Goal: Information Seeking & Learning: Compare options

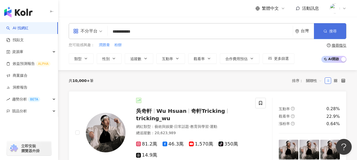
click at [327, 33] on button "搜尋" at bounding box center [330, 31] width 32 height 16
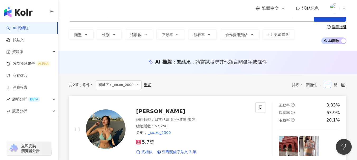
scroll to position [26, 0]
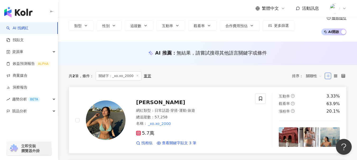
click at [153, 103] on span "Christine" at bounding box center [160, 102] width 49 height 6
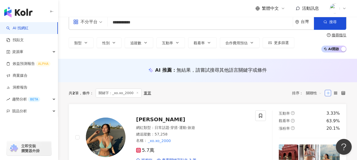
scroll to position [0, 0]
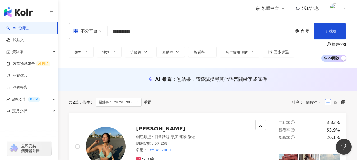
drag, startPoint x: 140, startPoint y: 31, endPoint x: 30, endPoint y: 31, distance: 110.9
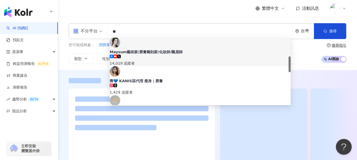
scroll to position [79, 0]
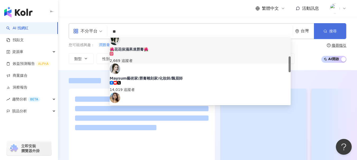
type input "**"
click at [325, 35] on button "搜尋" at bounding box center [330, 31] width 32 height 16
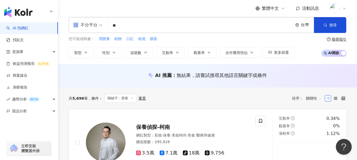
scroll to position [0, 0]
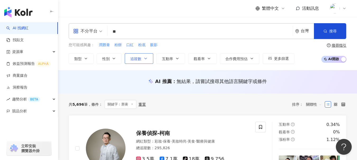
click at [143, 60] on button "追蹤數" at bounding box center [139, 58] width 29 height 11
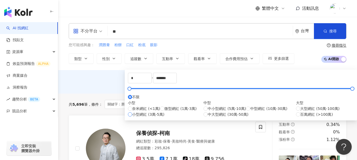
click at [154, 117] on span "小型網紅 (3萬-5萬)" at bounding box center [148, 115] width 32 height 6
type input "*****"
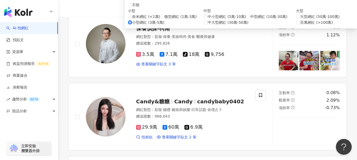
scroll to position [79, 0]
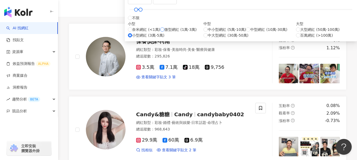
click at [164, 32] on span "微型網紅 (1萬-3萬)" at bounding box center [180, 30] width 32 height 6
type input "*****"
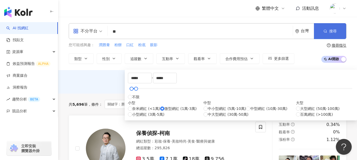
click at [326, 28] on button "搜尋" at bounding box center [330, 31] width 32 height 16
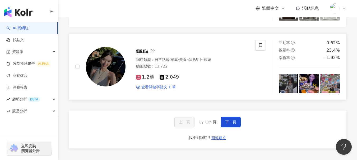
scroll to position [1003, 0]
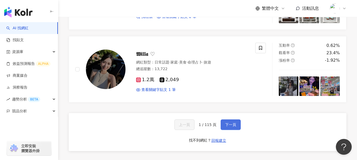
click at [232, 123] on span "下一頁" at bounding box center [230, 125] width 11 height 4
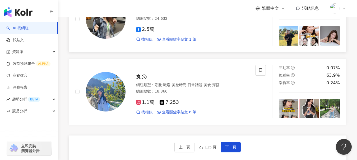
scroll to position [1030, 0]
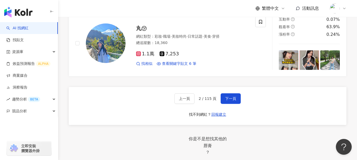
click at [218, 93] on div "上一頁 2 / 115 頁 下一頁" at bounding box center [207, 98] width 67 height 11
click at [225, 97] on span "下一頁" at bounding box center [230, 99] width 11 height 4
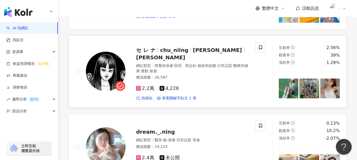
scroll to position [924, 0]
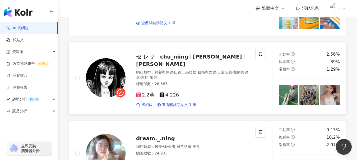
click at [230, 102] on div "找相似 查看關鍵字貼文 1 筆" at bounding box center [192, 104] width 113 height 5
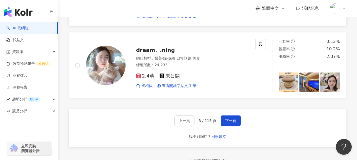
scroll to position [1003, 0]
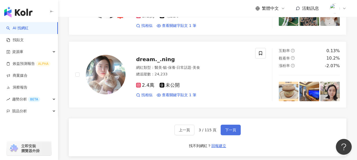
click at [227, 128] on span "下一頁" at bounding box center [230, 130] width 11 height 4
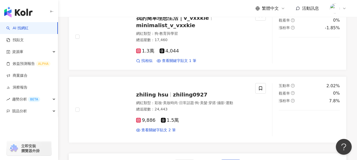
scroll to position [1028, 0]
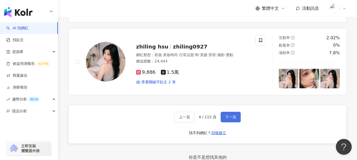
click at [228, 115] on span "下一頁" at bounding box center [230, 117] width 11 height 4
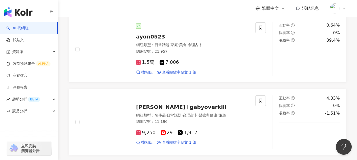
scroll to position [1064, 0]
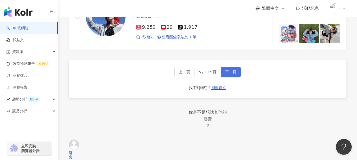
click at [233, 70] on span "下一頁" at bounding box center [230, 72] width 11 height 4
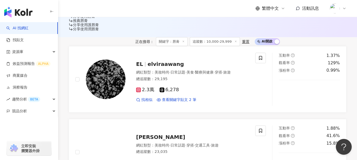
scroll to position [140, 0]
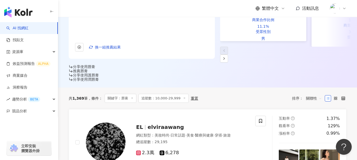
click at [233, 94] on div "共 1,369 筆 條件 ： 關鍵字：唇膏 追蹤數：10,000-29,999 重置 排序： 關聯性" at bounding box center [207, 98] width 277 height 9
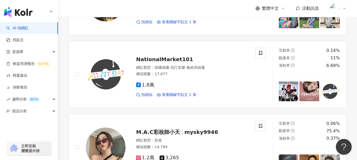
scroll to position [958, 0]
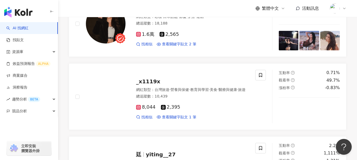
scroll to position [989, 0]
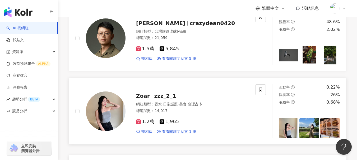
click at [109, 125] on link "Zoar zzz_2_1 網紅類型 ： 香水 · 日常話題 · 美食 · 命理占卜 總追蹤數 ： 14,017 1.2萬 1,965 找相似 查看關鍵字貼文 …" at bounding box center [207, 111] width 277 height 67
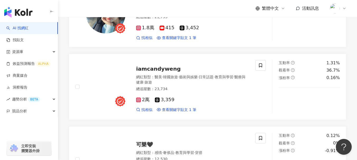
scroll to position [963, 0]
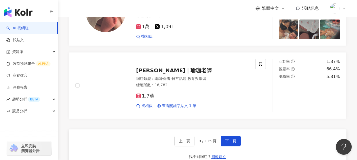
scroll to position [983, 0]
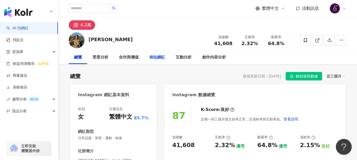
click at [154, 58] on div "相似網紅" at bounding box center [157, 57] width 16 height 6
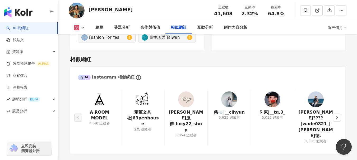
click at [337, 116] on icon "right" at bounding box center [336, 117] width 3 height 3
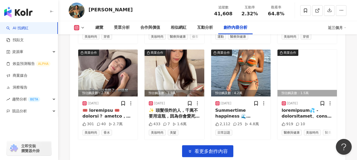
scroll to position [1732, 0]
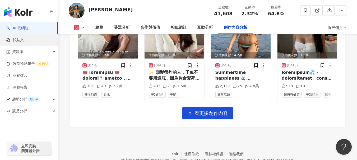
click at [24, 43] on link "找貼文" at bounding box center [14, 39] width 17 height 5
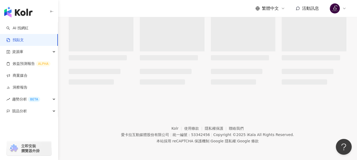
click at [27, 30] on link "AI 找網紅" at bounding box center [17, 28] width 22 height 5
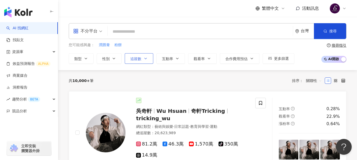
click at [143, 61] on button "追蹤數" at bounding box center [139, 58] width 29 height 11
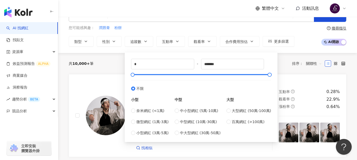
scroll to position [26, 0]
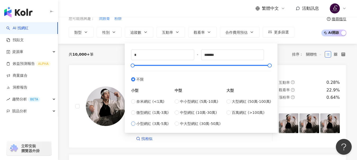
click at [145, 121] on div "奈米網紅 (<1萬) 微型網紅 (1萬-3萬) 小型網紅 (3萬-5萬)" at bounding box center [149, 113] width 37 height 28
click at [143, 121] on span "小型網紅 (3萬-5萬)" at bounding box center [152, 124] width 32 height 6
type input "*****"
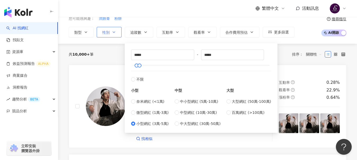
click at [102, 32] on button "性別" at bounding box center [109, 32] width 25 height 11
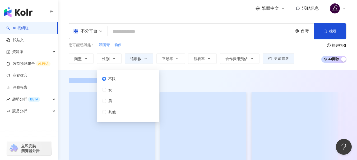
click at [108, 90] on span "女" at bounding box center [110, 90] width 8 height 6
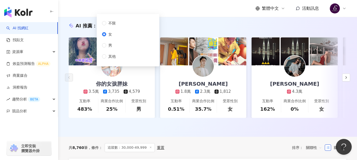
scroll to position [79, 0]
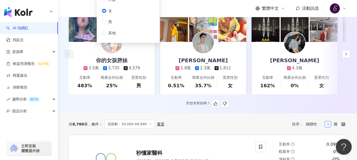
click at [352, 107] on div "AI 推薦 ： 精選優質網紅 你的女孩胖妹 3.5萬 3,735 4,579 互動率 483% 商業合作比例 25% 受眾性別 男 喬子齊-ZiQi Joe …" at bounding box center [207, 53] width 299 height 109
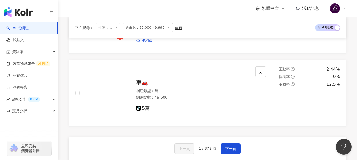
scroll to position [1030, 0]
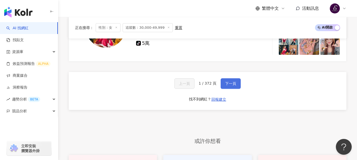
click at [223, 85] on button "下一頁" at bounding box center [230, 83] width 20 height 11
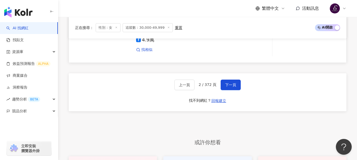
scroll to position [1011, 0]
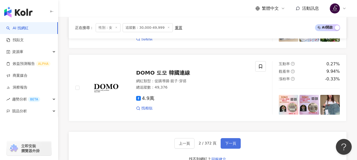
click at [227, 146] on span "下一頁" at bounding box center [230, 144] width 11 height 4
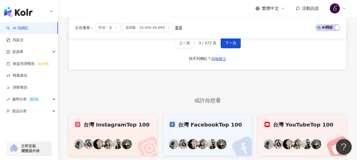
scroll to position [1090, 0]
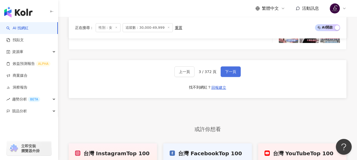
click at [225, 70] on span "下一頁" at bounding box center [230, 72] width 11 height 4
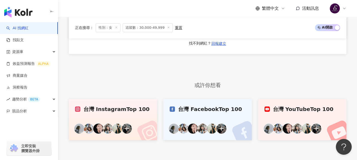
scroll to position [1100, 0]
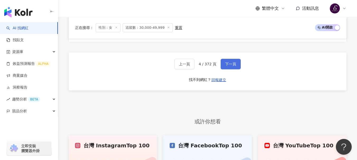
click at [226, 66] on span "下一頁" at bounding box center [230, 64] width 11 height 4
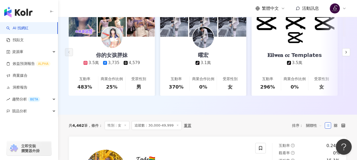
scroll to position [73, 0]
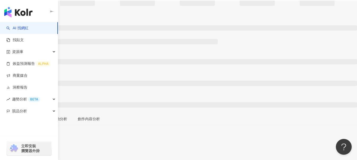
scroll to position [26, 0]
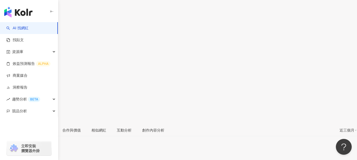
scroll to position [127, 0]
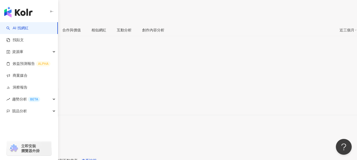
click at [46, 104] on div "https://www.instagram.com/kingislove_/" at bounding box center [25, 106] width 41 height 4
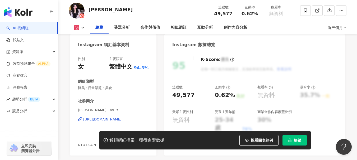
scroll to position [53, 0]
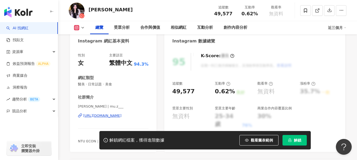
click at [121, 117] on div "[URL][DOMAIN_NAME]" at bounding box center [102, 116] width 38 height 5
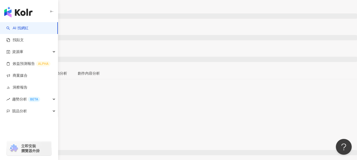
scroll to position [106, 0]
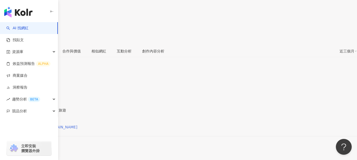
click at [77, 125] on div "https://www.instagram.com/love.nnnn/" at bounding box center [41, 127] width 72 height 4
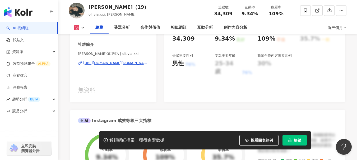
click at [105, 65] on div "https://www.instagram.com/oli.via.xxi/" at bounding box center [115, 63] width 65 height 5
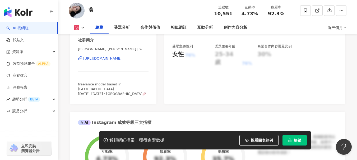
scroll to position [106, 0]
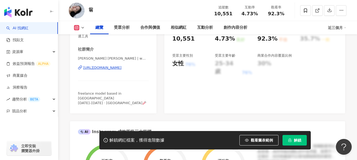
click at [121, 66] on div "https://www.instagram.com/wweng____/" at bounding box center [102, 67] width 38 height 5
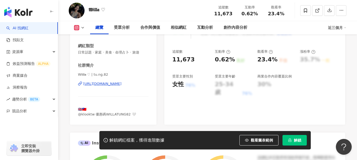
scroll to position [106, 0]
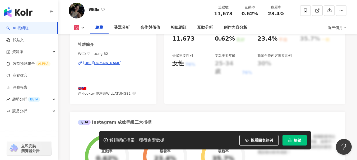
click at [121, 64] on div "https://www.instagram.com/tu.ng.82/" at bounding box center [102, 63] width 38 height 5
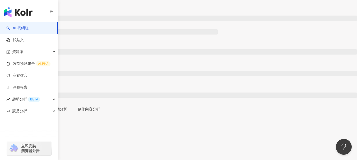
scroll to position [79, 0]
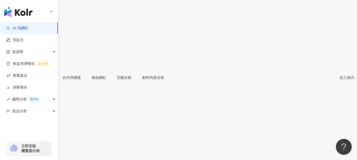
click at [46, 152] on div "https://www.instagram.com/knoc_knoc_/" at bounding box center [25, 154] width 41 height 4
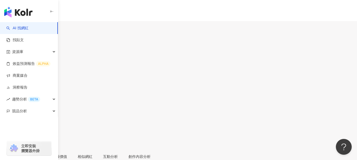
scroll to position [47, 0]
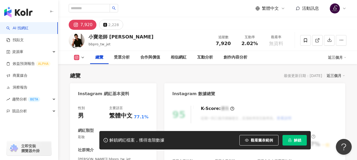
scroll to position [26, 0]
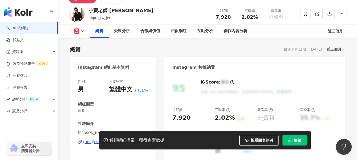
click at [90, 143] on div "解鎖網紅檔案，獲得進階數據 觀看圖表範例 解鎖" at bounding box center [178, 140] width 357 height 18
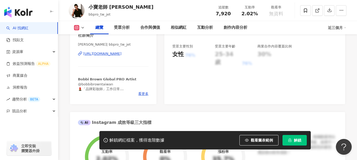
scroll to position [106, 0]
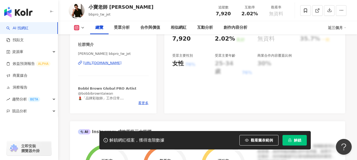
click at [121, 64] on div "https://www.instagram.com/bbpro_tw_jet/" at bounding box center [102, 63] width 38 height 5
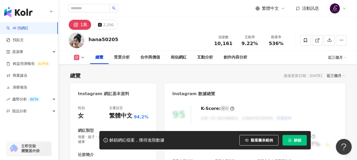
click at [167, 28] on div "1萬 2,200" at bounding box center [207, 23] width 299 height 13
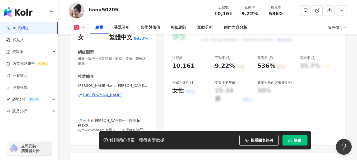
scroll to position [79, 0]
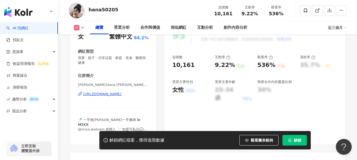
click at [121, 96] on div "[URL][DOMAIN_NAME]" at bounding box center [102, 94] width 38 height 5
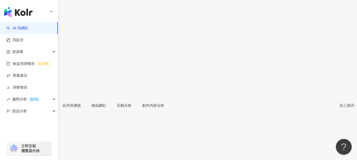
scroll to position [106, 0]
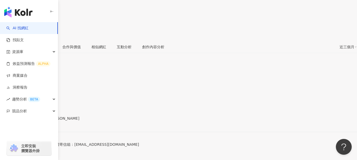
click at [46, 121] on div "https://www.facebook.com/1792900710832879" at bounding box center [25, 123] width 41 height 4
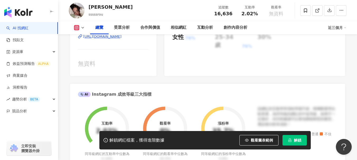
click at [119, 38] on div "https://www.instagram.com/sssssrou/" at bounding box center [102, 36] width 38 height 5
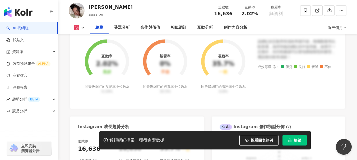
scroll to position [158, 0]
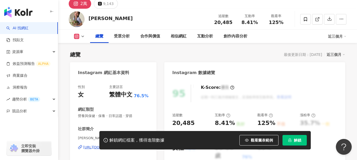
scroll to position [106, 0]
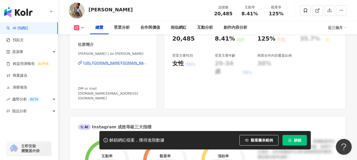
click at [119, 64] on div "[URL][DOMAIN_NAME][DOMAIN_NAME][PERSON_NAME]" at bounding box center [115, 63] width 65 height 5
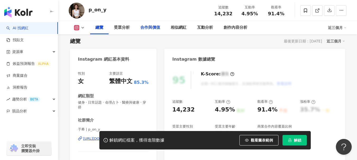
scroll to position [79, 0]
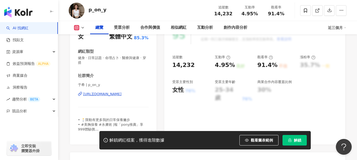
click at [109, 96] on div "https://www.instagram.com/p_on_y/" at bounding box center [102, 94] width 38 height 5
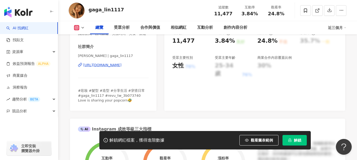
scroll to position [106, 0]
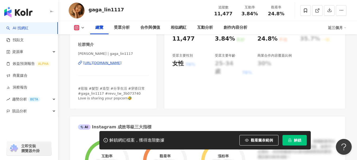
click at [114, 65] on div "https://www.instagram.com/gaga_lin1117/" at bounding box center [102, 63] width 38 height 5
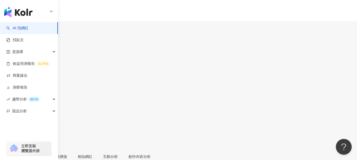
scroll to position [106, 0]
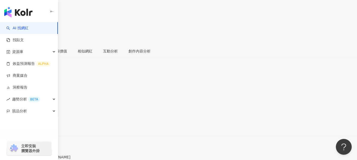
click at [46, 125] on div "https://www.instagram.com/nash_chen/" at bounding box center [25, 127] width 41 height 4
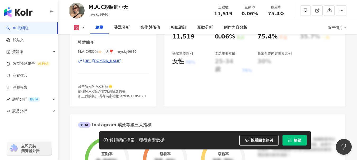
scroll to position [106, 0]
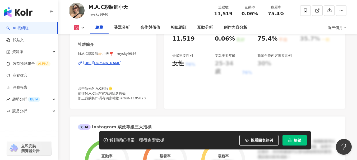
click at [124, 60] on div "M.A.C彩妝師👉🏻小天❣️ | mysky9946 https://www.instagram.com/mysky9946/" at bounding box center [113, 66] width 70 height 31
click at [121, 63] on div "https://www.instagram.com/mysky9946/" at bounding box center [102, 63] width 38 height 5
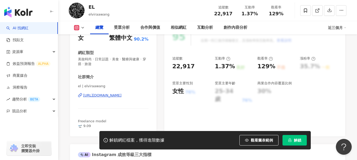
scroll to position [79, 0]
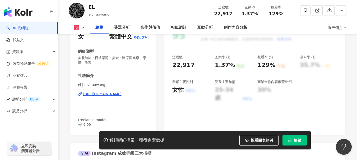
click at [121, 95] on div "https://www.instagram.com/elviraawang/" at bounding box center [102, 94] width 38 height 5
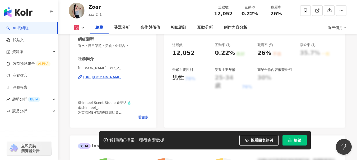
scroll to position [106, 0]
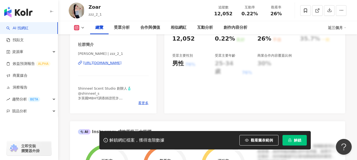
click at [116, 65] on div "[URL][DOMAIN_NAME]" at bounding box center [102, 63] width 38 height 5
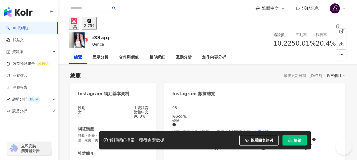
scroll to position [132, 0]
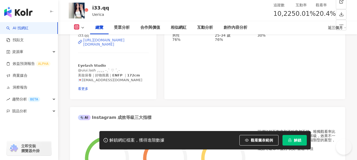
click at [125, 43] on div "[URL][DOMAIN_NAME][DOMAIN_NAME]" at bounding box center [115, 42] width 65 height 8
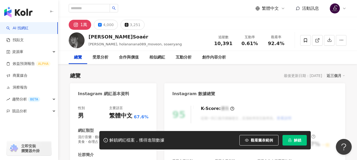
scroll to position [106, 0]
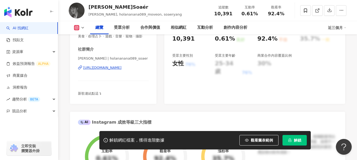
click at [121, 70] on div "https://www.instagram.com/holananana089_soaer/" at bounding box center [102, 67] width 38 height 5
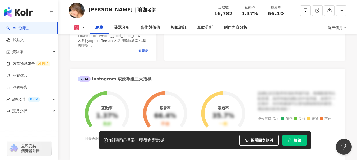
scroll to position [79, 0]
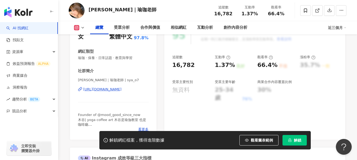
click at [114, 90] on div "[URL][DOMAIN_NAME]" at bounding box center [102, 89] width 38 height 5
